Goal: Entertainment & Leisure: Consume media (video, audio)

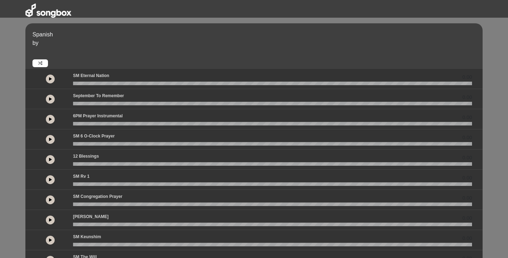
click at [48, 139] on button at bounding box center [50, 139] width 9 height 9
click at [51, 119] on icon at bounding box center [50, 119] width 3 height 4
click at [52, 119] on button at bounding box center [50, 119] width 9 height 9
drag, startPoint x: 155, startPoint y: 122, endPoint x: 79, endPoint y: 123, distance: 75.9
click at [79, 123] on wave at bounding box center [272, 124] width 399 height 4
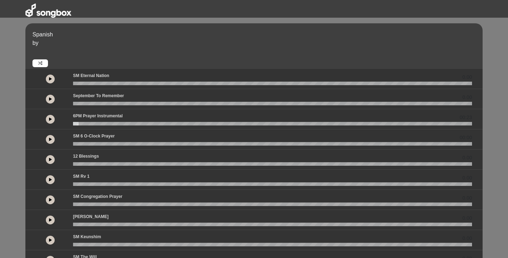
click at [50, 79] on icon at bounding box center [50, 79] width 3 height 4
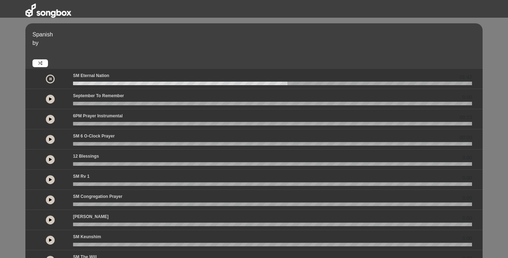
click at [50, 79] on icon at bounding box center [50, 79] width 2 height 4
click at [49, 199] on icon at bounding box center [50, 200] width 3 height 4
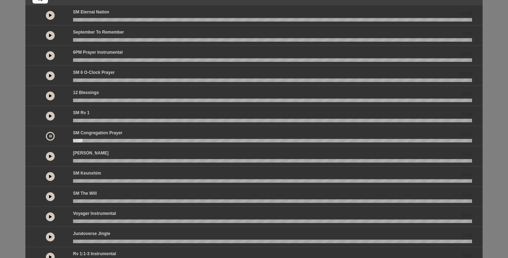
scroll to position [64, 0]
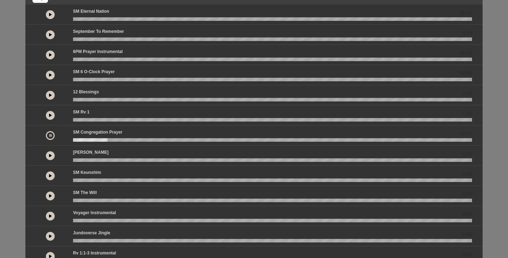
drag, startPoint x: 105, startPoint y: 141, endPoint x: 83, endPoint y: 140, distance: 21.9
click at [83, 140] on wave at bounding box center [272, 140] width 399 height 4
drag, startPoint x: 87, startPoint y: 139, endPoint x: 77, endPoint y: 139, distance: 10.6
click at [77, 139] on wave at bounding box center [272, 140] width 399 height 4
click at [50, 134] on icon at bounding box center [50, 135] width 2 height 4
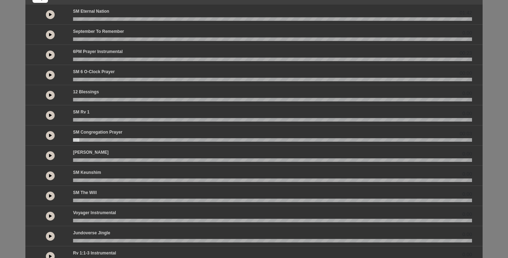
click at [50, 74] on icon at bounding box center [50, 75] width 3 height 4
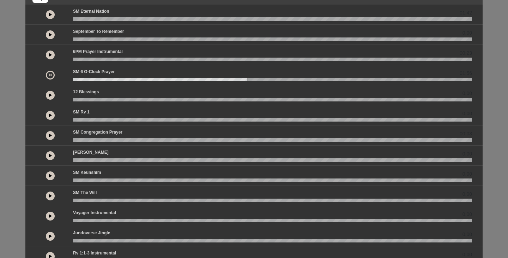
click at [51, 74] on button at bounding box center [50, 75] width 9 height 9
